Goal: Information Seeking & Learning: Learn about a topic

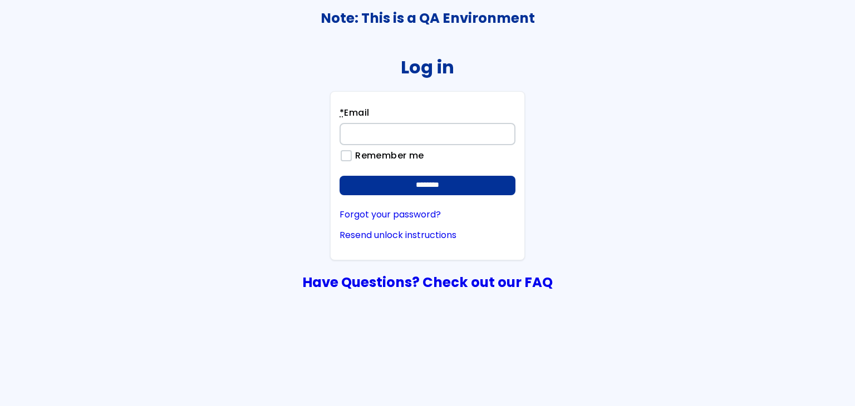
click at [379, 129] on input "* Email" at bounding box center [428, 134] width 176 height 22
type input "**********"
click at [425, 199] on div "**********" at bounding box center [427, 175] width 195 height 169
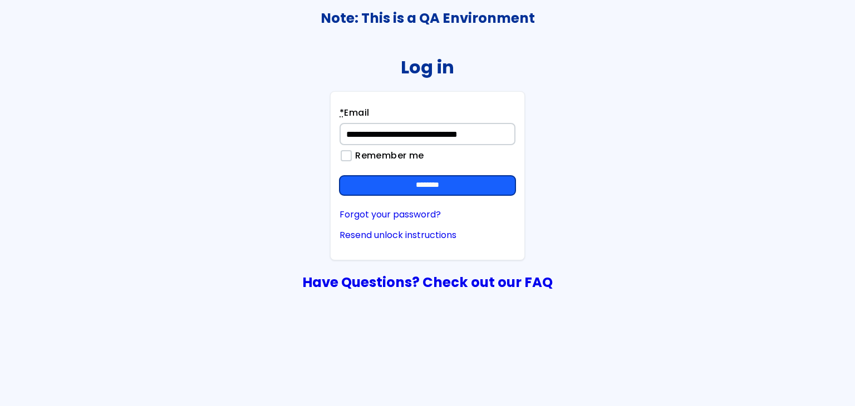
click at [425, 189] on input "********" at bounding box center [428, 186] width 176 height 20
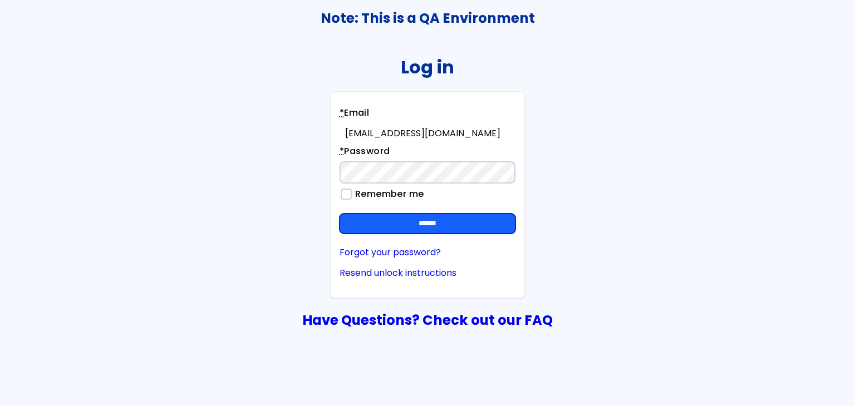
click at [443, 221] on input "******" at bounding box center [428, 224] width 176 height 20
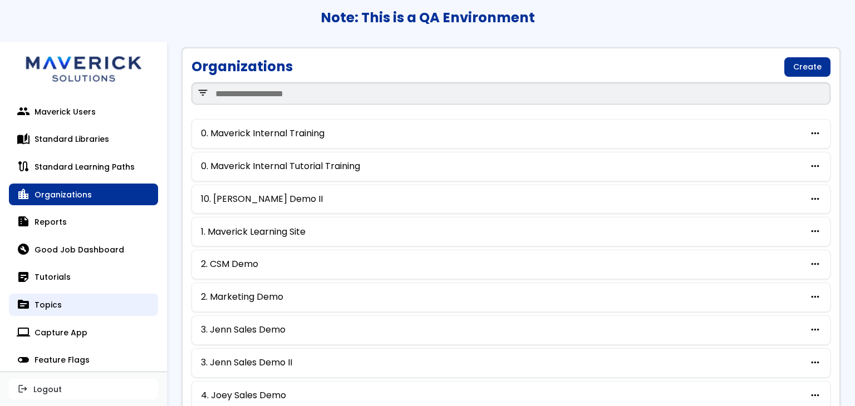
drag, startPoint x: 60, startPoint y: 307, endPoint x: 91, endPoint y: 308, distance: 31.2
click at [60, 307] on link "topic Topics" at bounding box center [83, 305] width 149 height 22
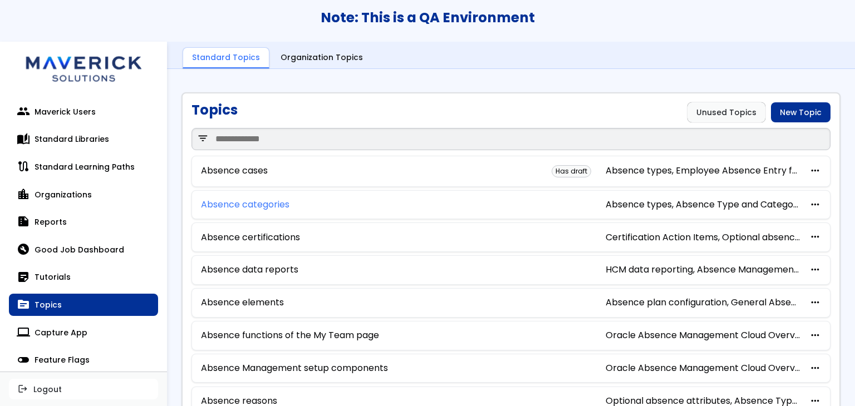
click at [246, 201] on link "Absence categories" at bounding box center [245, 205] width 89 height 10
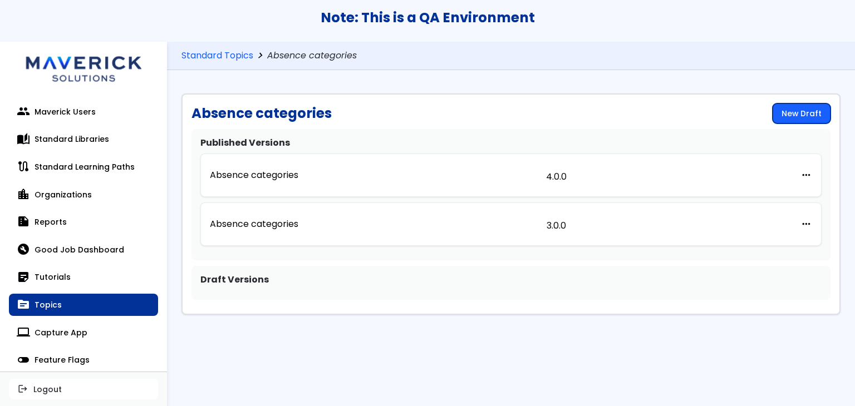
click at [791, 112] on link "New Draft" at bounding box center [802, 114] width 58 height 20
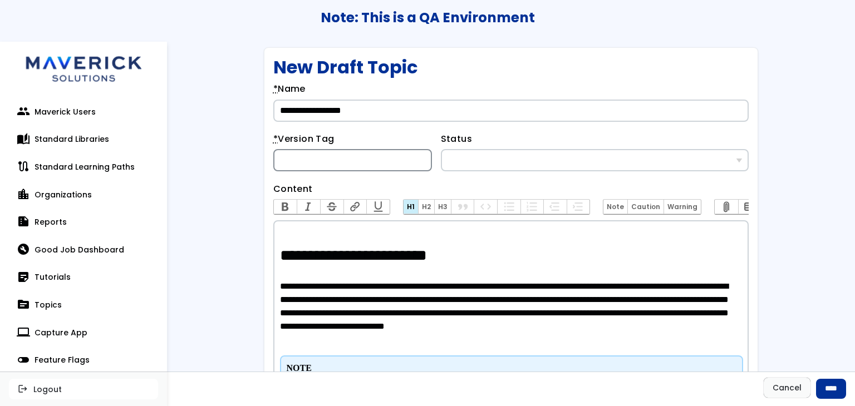
click at [392, 161] on input "* Version Tag" at bounding box center [352, 160] width 159 height 22
type input "********"
click at [816, 390] on input "****" at bounding box center [831, 389] width 30 height 20
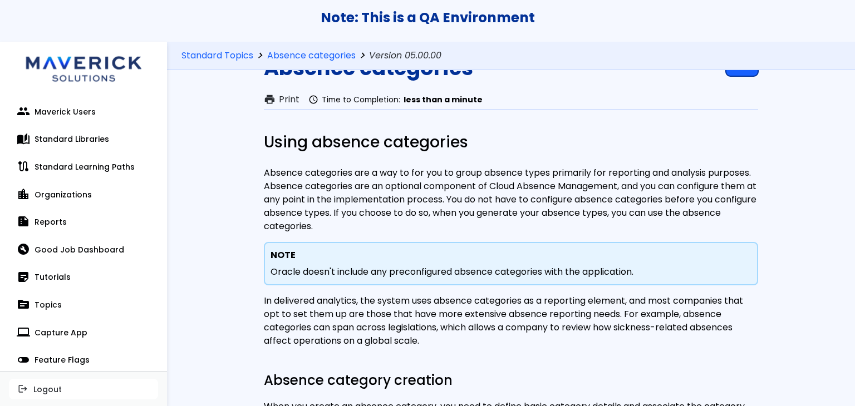
click at [733, 75] on link "Edit" at bounding box center [742, 66] width 32 height 20
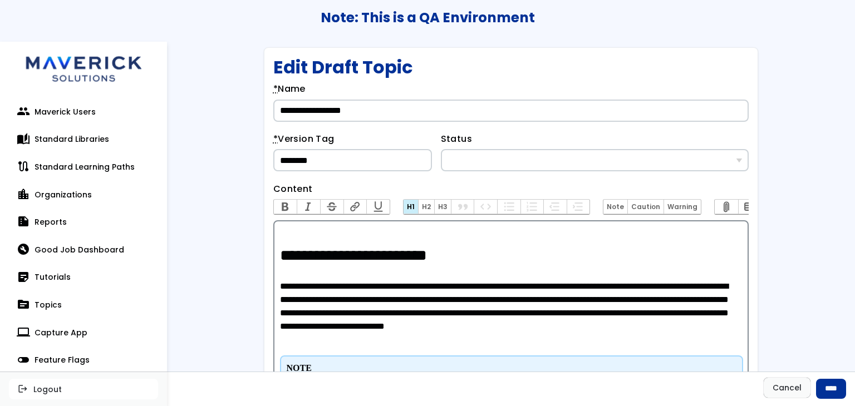
click at [307, 266] on h1 "**********" at bounding box center [511, 256] width 463 height 19
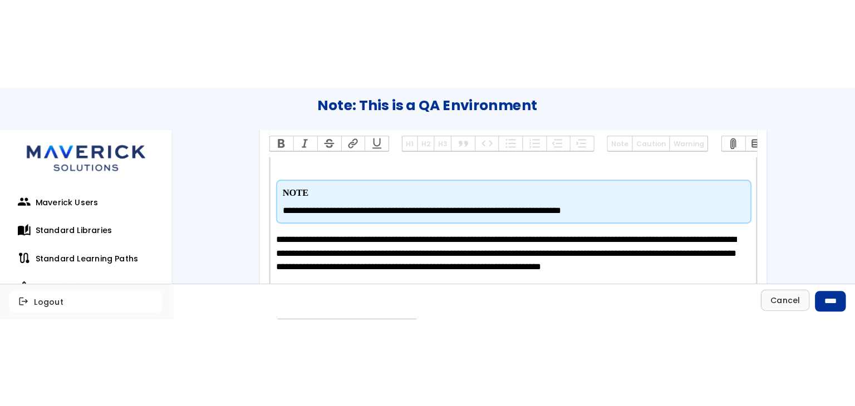
scroll to position [269, 0]
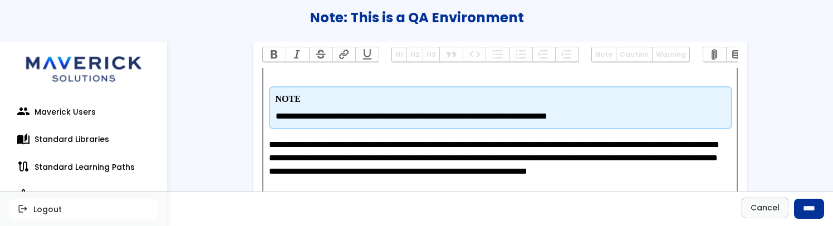
click at [284, 138] on p "**********" at bounding box center [500, 164] width 463 height 53
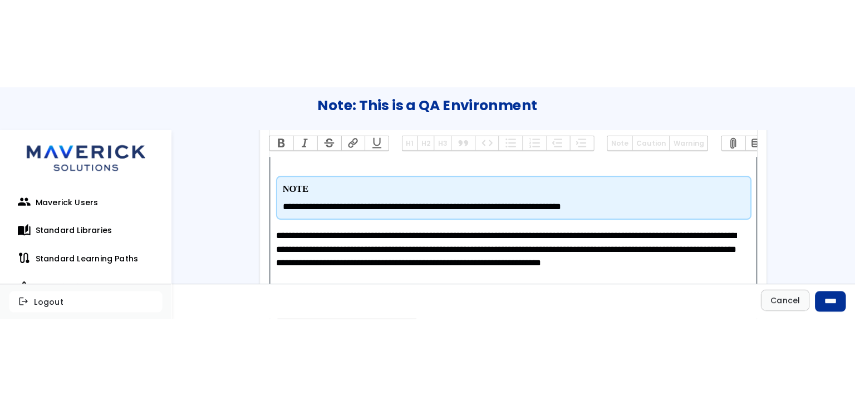
scroll to position [278, 0]
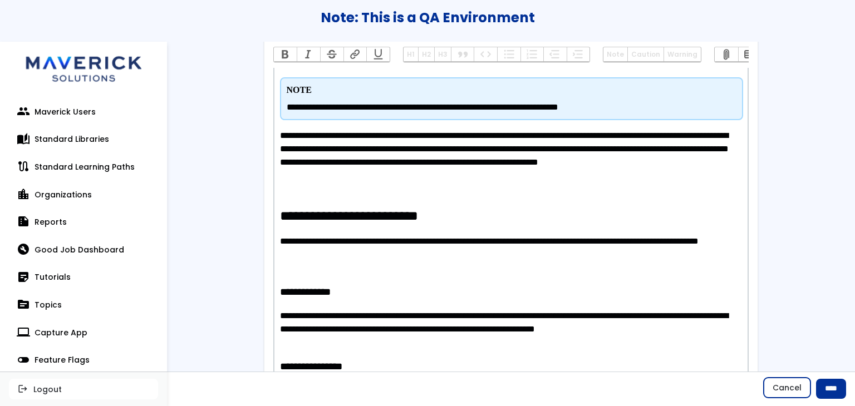
click at [766, 395] on link "Cancel" at bounding box center [787, 388] width 47 height 20
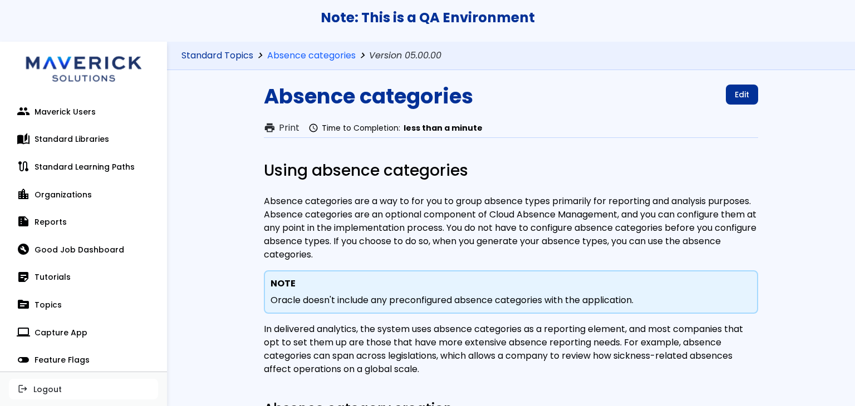
click at [246, 56] on link "Standard Topics" at bounding box center [218, 56] width 72 height 11
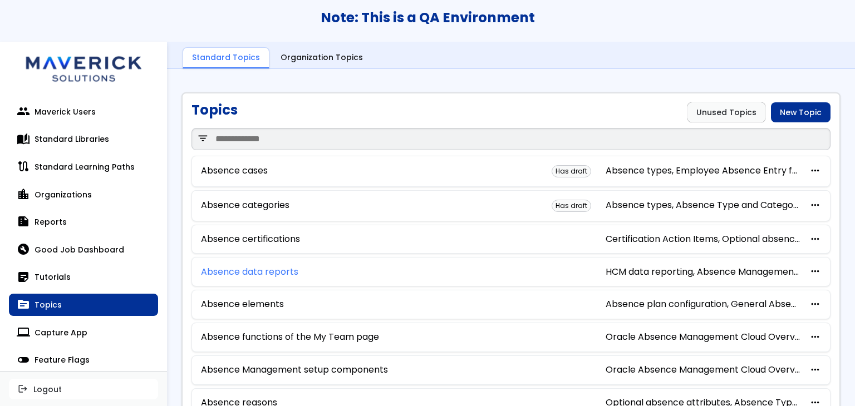
click at [250, 268] on link "Absence data reports" at bounding box center [249, 272] width 97 height 10
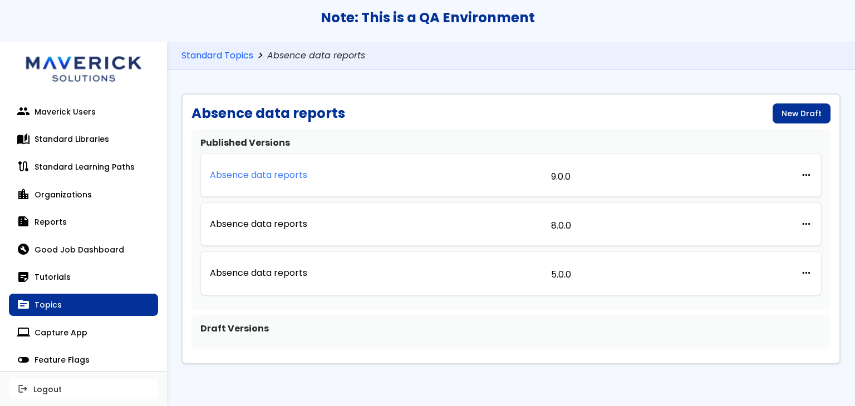
click at [233, 177] on link "Absence data reports" at bounding box center [258, 175] width 97 height 10
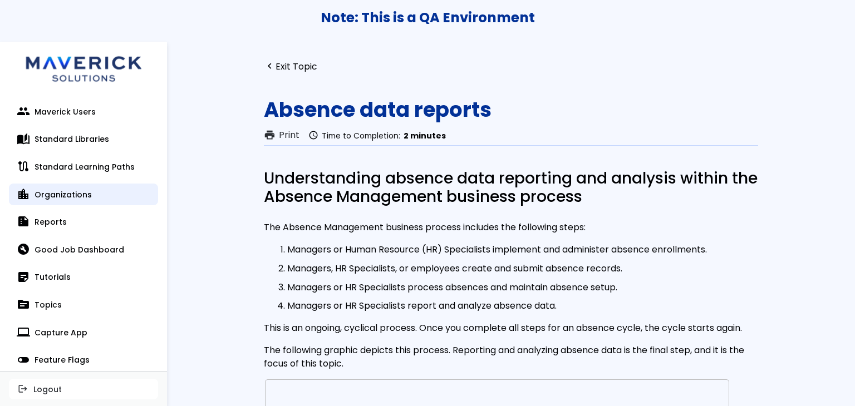
click at [64, 198] on link "location_city Organizations" at bounding box center [83, 195] width 149 height 22
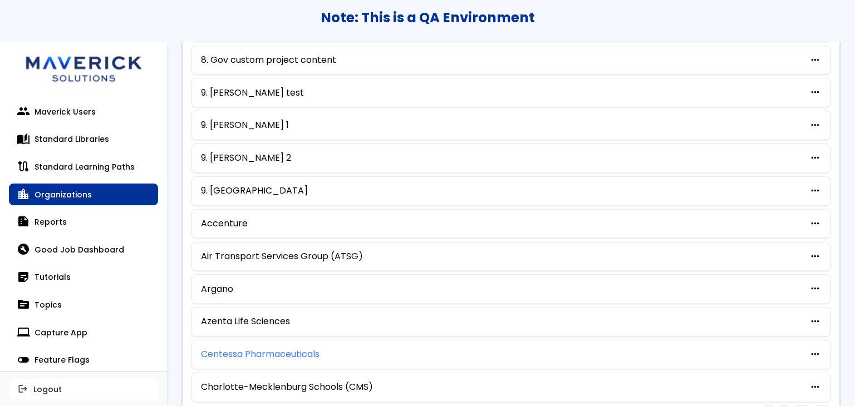
scroll to position [572, 0]
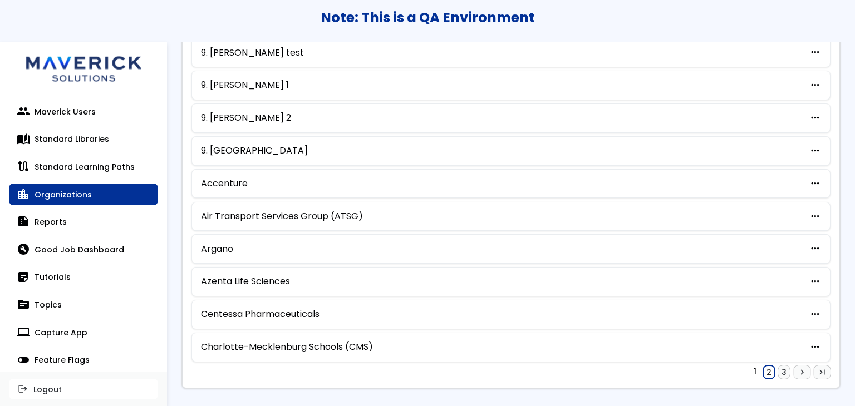
click at [763, 366] on link "2" at bounding box center [769, 372] width 12 height 13
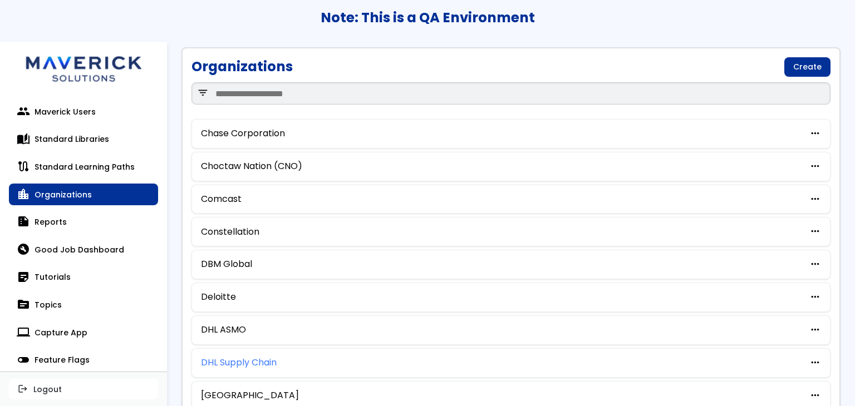
click at [232, 361] on link "DHL Supply Chain" at bounding box center [239, 363] width 76 height 10
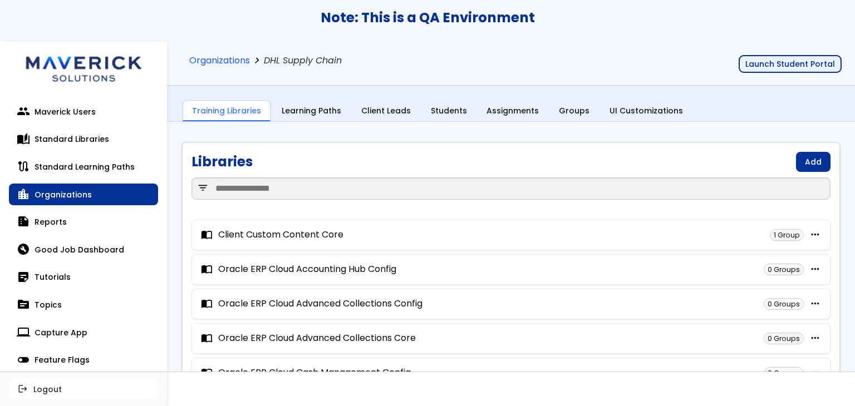
click at [808, 58] on button "Launch Student Portal" at bounding box center [790, 64] width 103 height 18
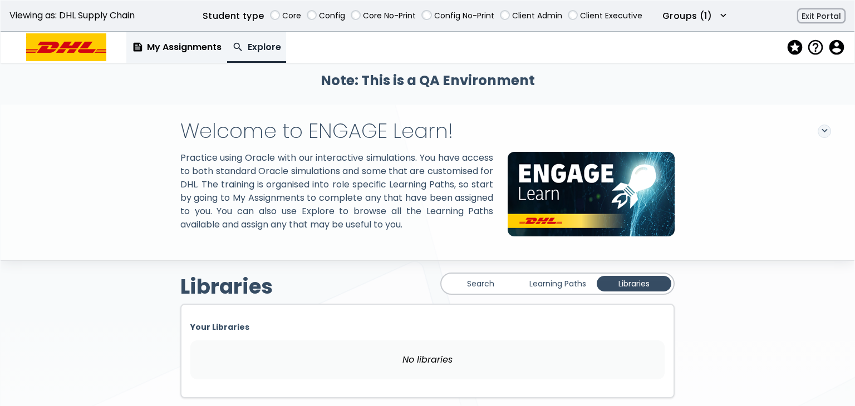
drag, startPoint x: 164, startPoint y: 45, endPoint x: 169, endPoint y: 50, distance: 6.3
click at [164, 45] on link "feed My Assignments" at bounding box center [176, 47] width 101 height 31
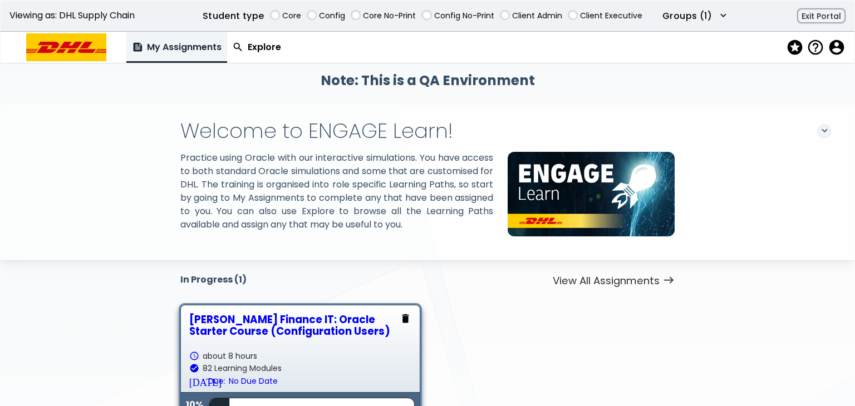
click at [233, 337] on div "[PERSON_NAME] Finance IT: Oracle Starter Course (Configuration Users)" at bounding box center [300, 325] width 222 height 23
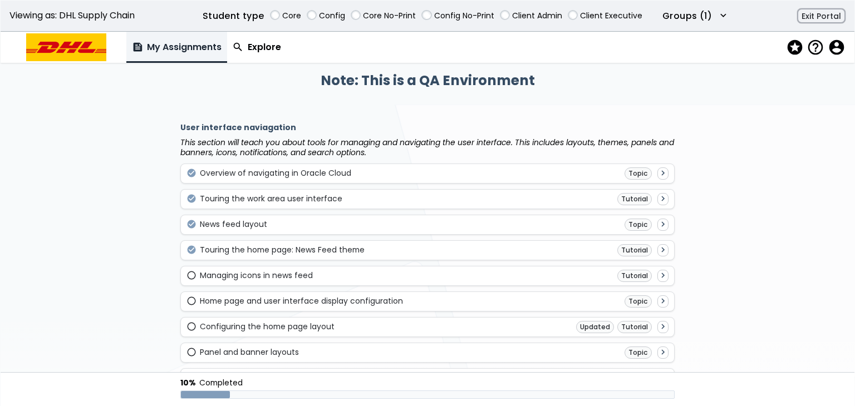
scroll to position [278, 0]
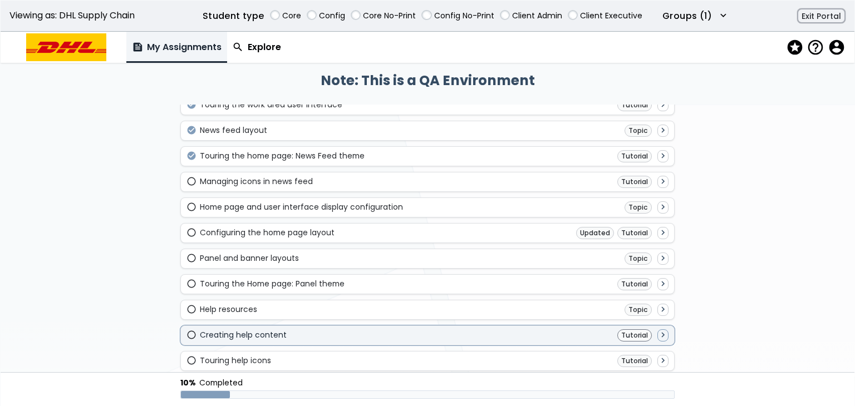
click at [303, 330] on div "radio_button_unchecked Creating help content Tutorial navigate_next" at bounding box center [428, 336] width 483 height 12
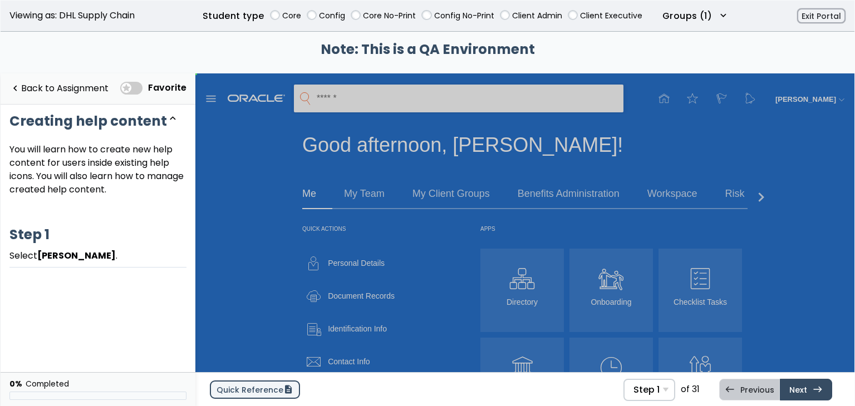
click at [256, 393] on link "Quick Reference description" at bounding box center [255, 390] width 90 height 18
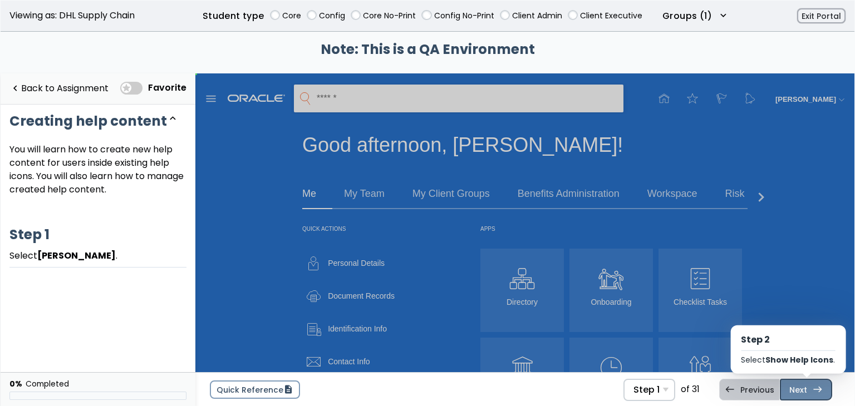
click at [808, 394] on link "Next east Step 2 Select Show Help Icons ." at bounding box center [806, 389] width 52 height 21
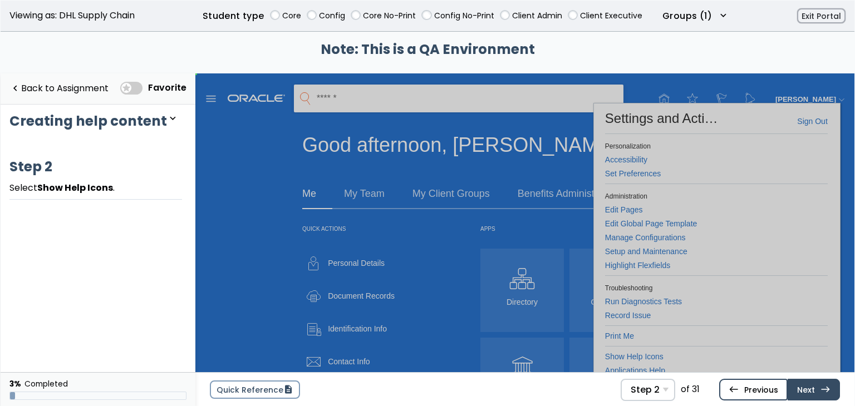
click at [757, 393] on link "west Previous Step 1 Select [PERSON_NAME] ." at bounding box center [753, 389] width 68 height 21
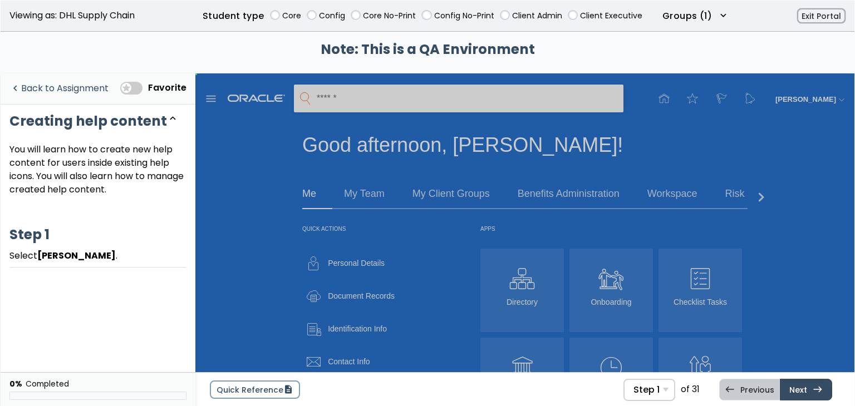
click at [61, 90] on link "navigate_before Back to Assignment" at bounding box center [58, 88] width 99 height 23
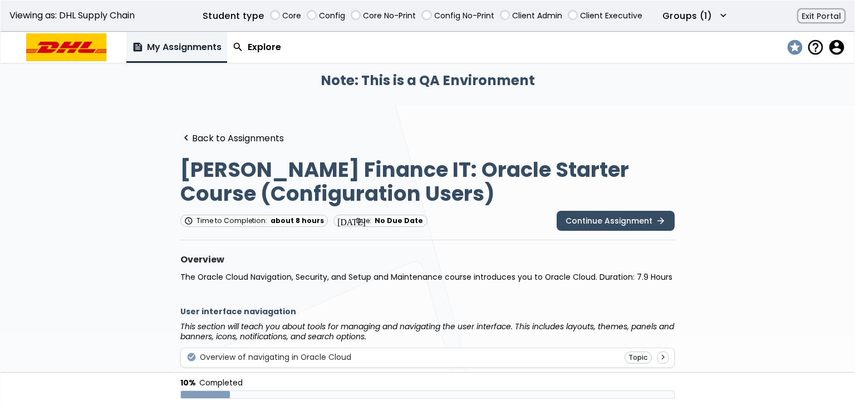
click at [800, 50] on span "stars" at bounding box center [794, 48] width 16 height 16
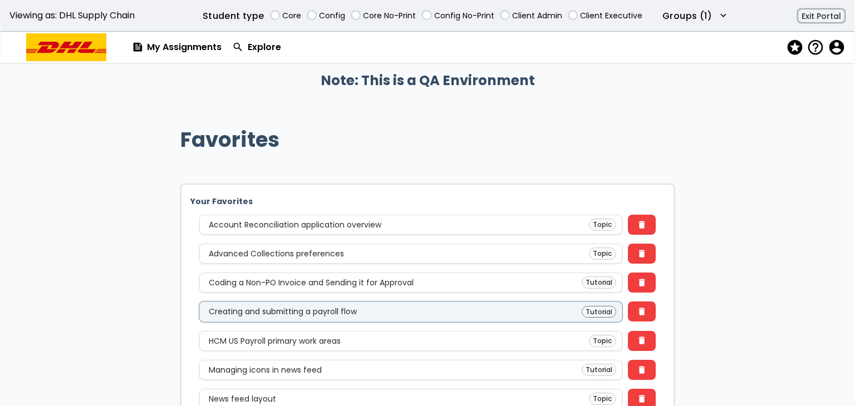
click at [473, 303] on div "Creating and submitting a payroll flow Tutorial" at bounding box center [411, 312] width 424 height 20
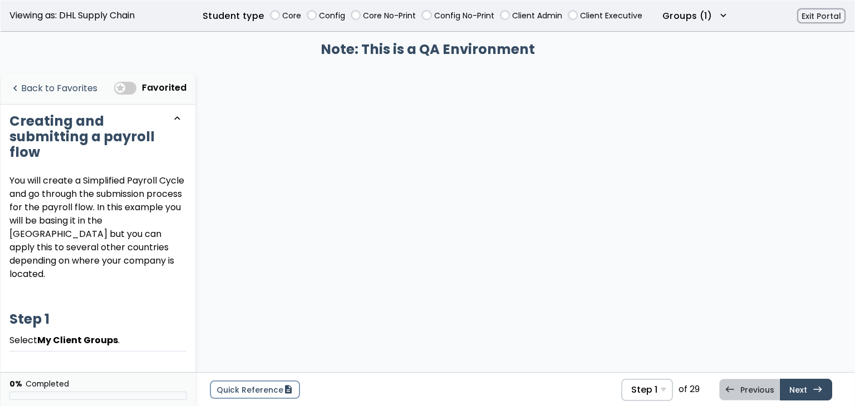
click at [52, 85] on link "navigate_before Back to Favorites" at bounding box center [53, 88] width 88 height 23
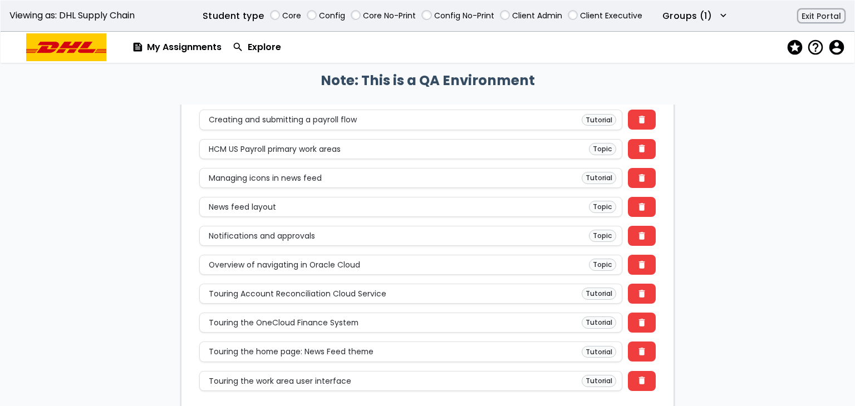
scroll to position [227, 0]
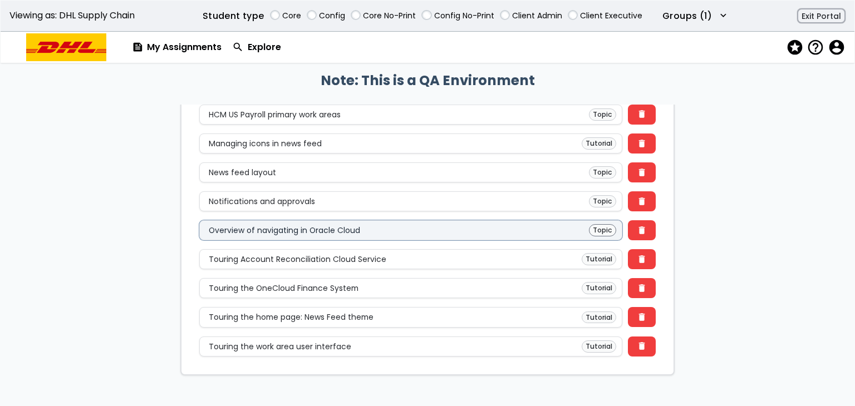
click at [547, 232] on div "Overview of navigating in Oracle Cloud Topic" at bounding box center [410, 230] width 411 height 12
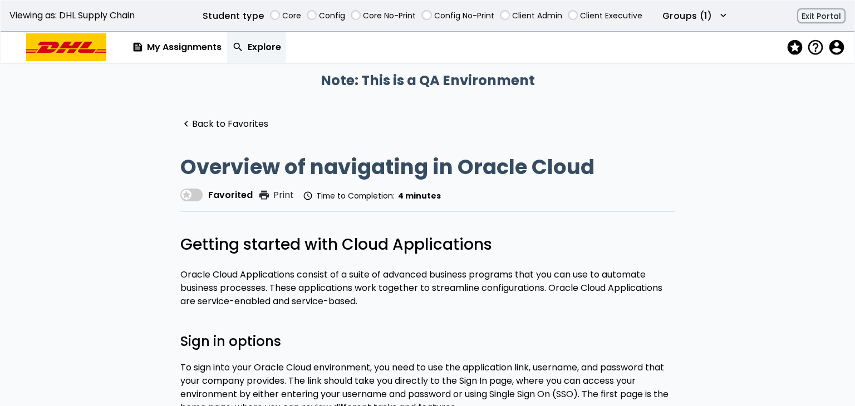
click at [253, 36] on link "search Explore" at bounding box center [257, 47] width 60 height 31
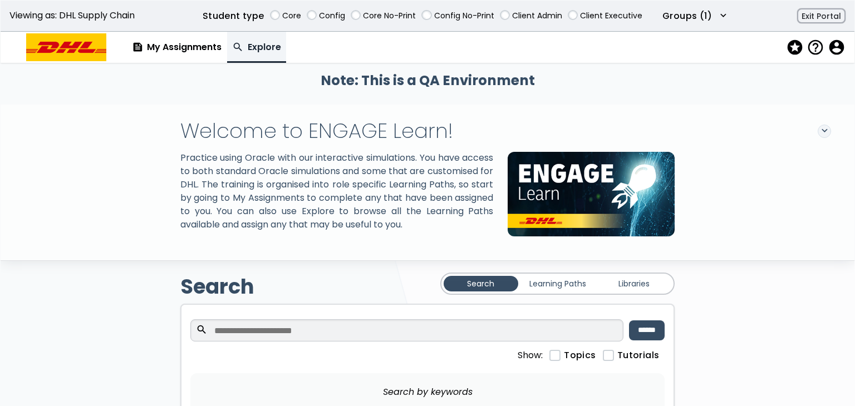
click at [561, 291] on link "Learning Paths" at bounding box center [558, 284] width 75 height 16
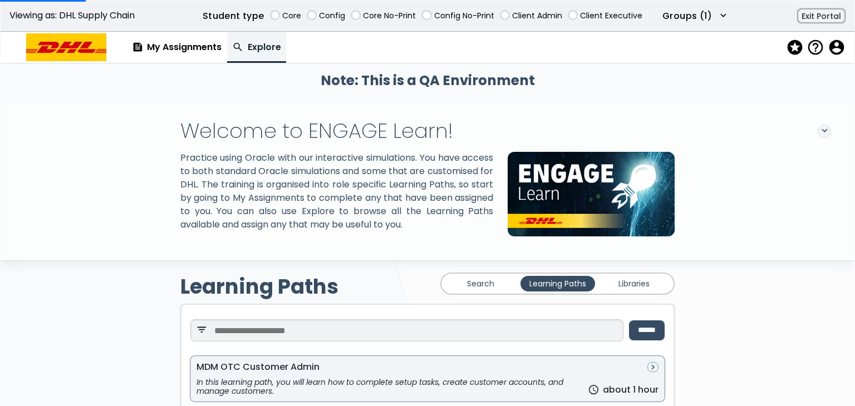
click at [266, 373] on div "MDM OTC Customer Admin navigate_next In this learning path, you will learn how …" at bounding box center [427, 379] width 474 height 46
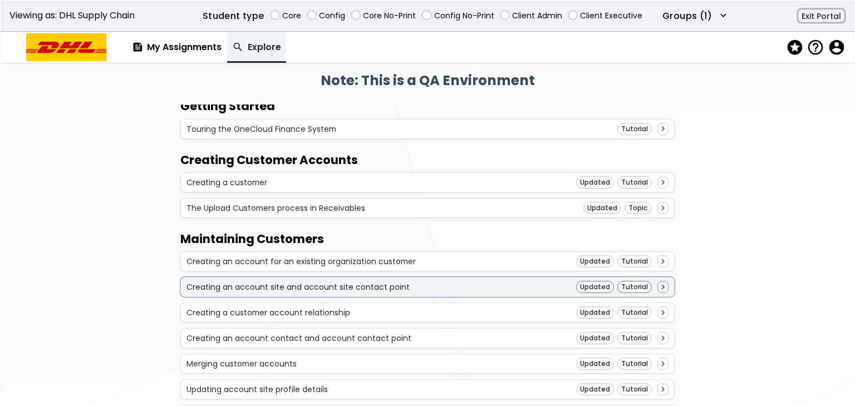
scroll to position [224, 0]
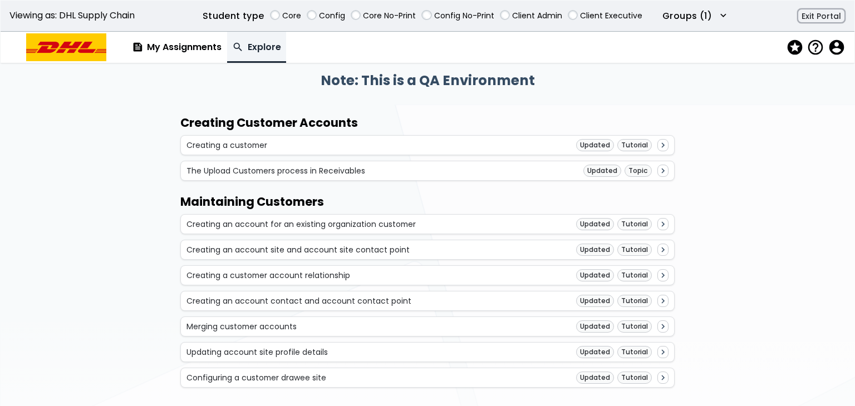
click at [365, 262] on div "Maintaining Customers Creating an account for an existing organization customer…" at bounding box center [427, 291] width 494 height 193
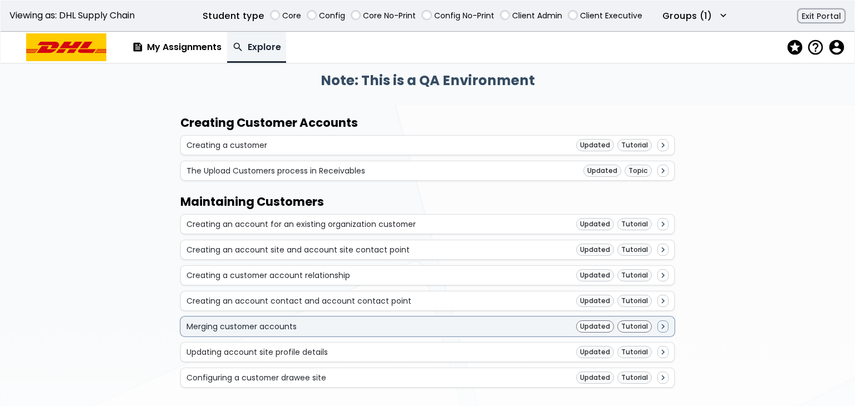
click at [366, 317] on div "Merging customer accounts Updated Tutorial navigate_next" at bounding box center [427, 327] width 494 height 20
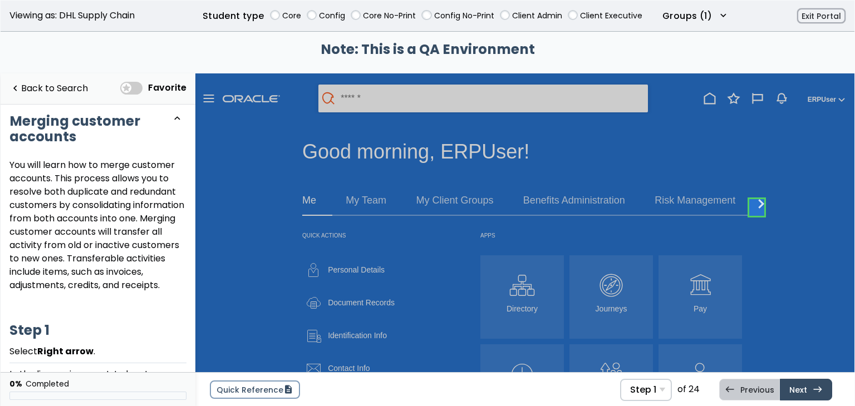
scroll to position [1, 0]
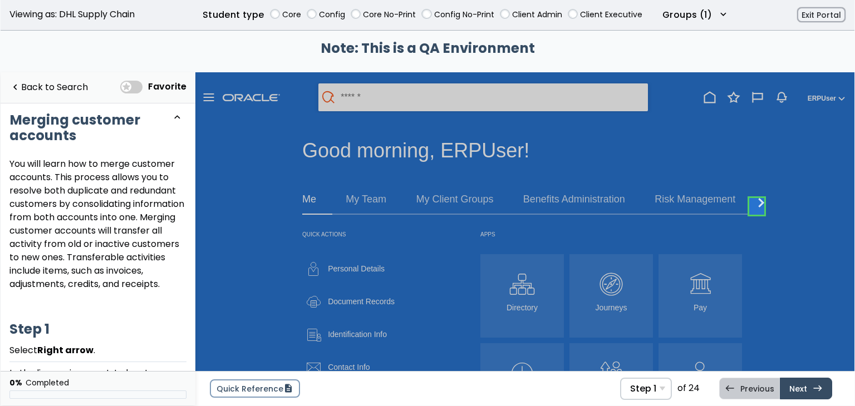
click at [759, 208] on link at bounding box center [757, 206] width 22 height 22
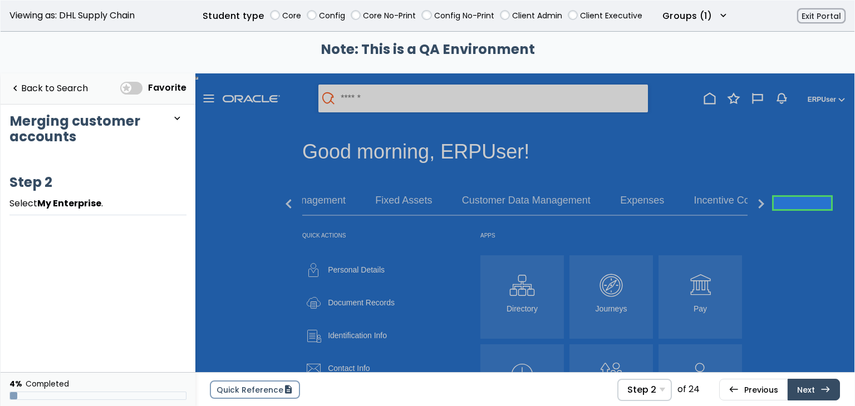
drag, startPoint x: 833, startPoint y: 192, endPoint x: 1022, endPoint y: 269, distance: 204.5
click at [833, 192] on div "Me My Team My Client Groups Benefits Administration Risk Management Partner Man…" at bounding box center [524, 395] width 659 height 437
click at [826, 197] on div "Me My Team My Client Groups Benefits Administration Risk Management Partner Man…" at bounding box center [524, 395] width 659 height 437
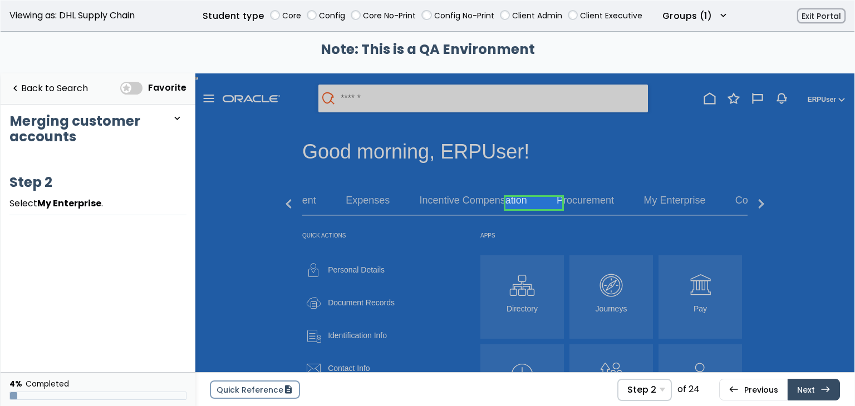
scroll to position [0, 281]
click at [530, 213] on link at bounding box center [520, 203] width 57 height 22
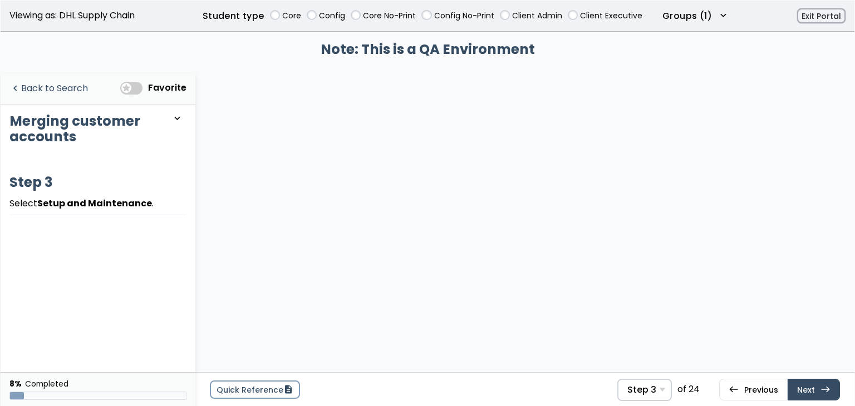
drag, startPoint x: 60, startPoint y: 90, endPoint x: 339, endPoint y: 131, distance: 281.9
click at [60, 90] on link "navigate_before Back to Search" at bounding box center [48, 88] width 79 height 23
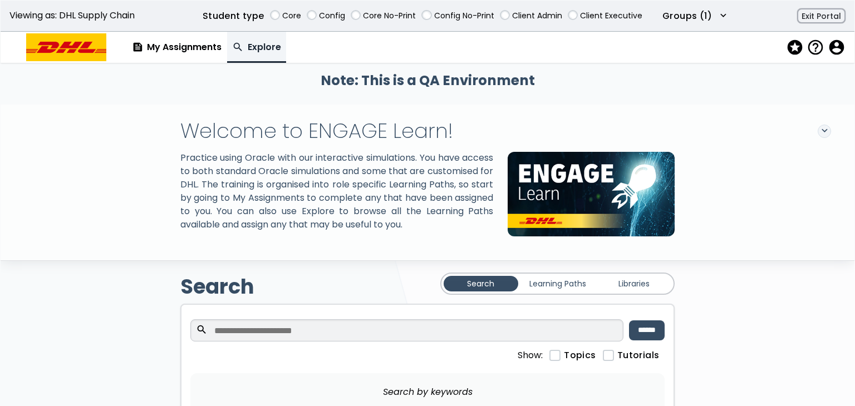
click at [122, 254] on div "Welcome to ENGAGE Learn! expand_more Practice using Oracle with our interactive…" at bounding box center [428, 183] width 854 height 156
